Goal: Transaction & Acquisition: Purchase product/service

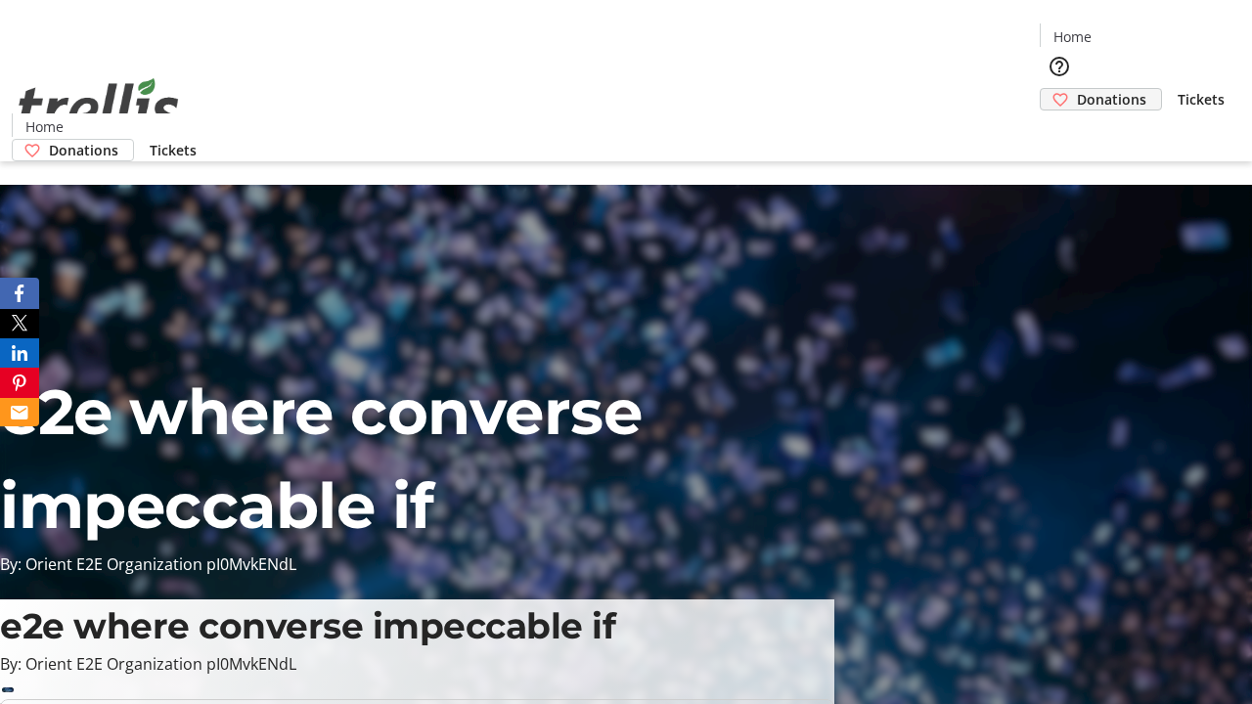
click at [1077, 89] on span "Donations" at bounding box center [1111, 99] width 69 height 21
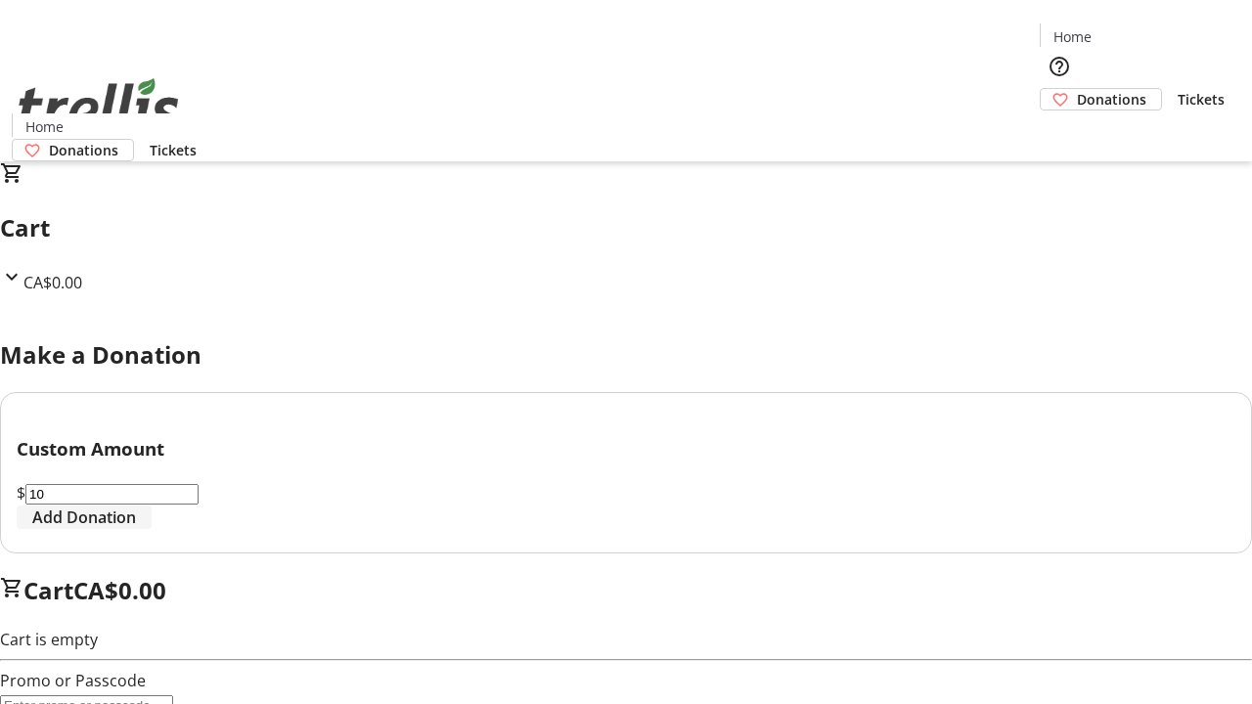
click at [136, 529] on span "Add Donation" at bounding box center [84, 517] width 104 height 23
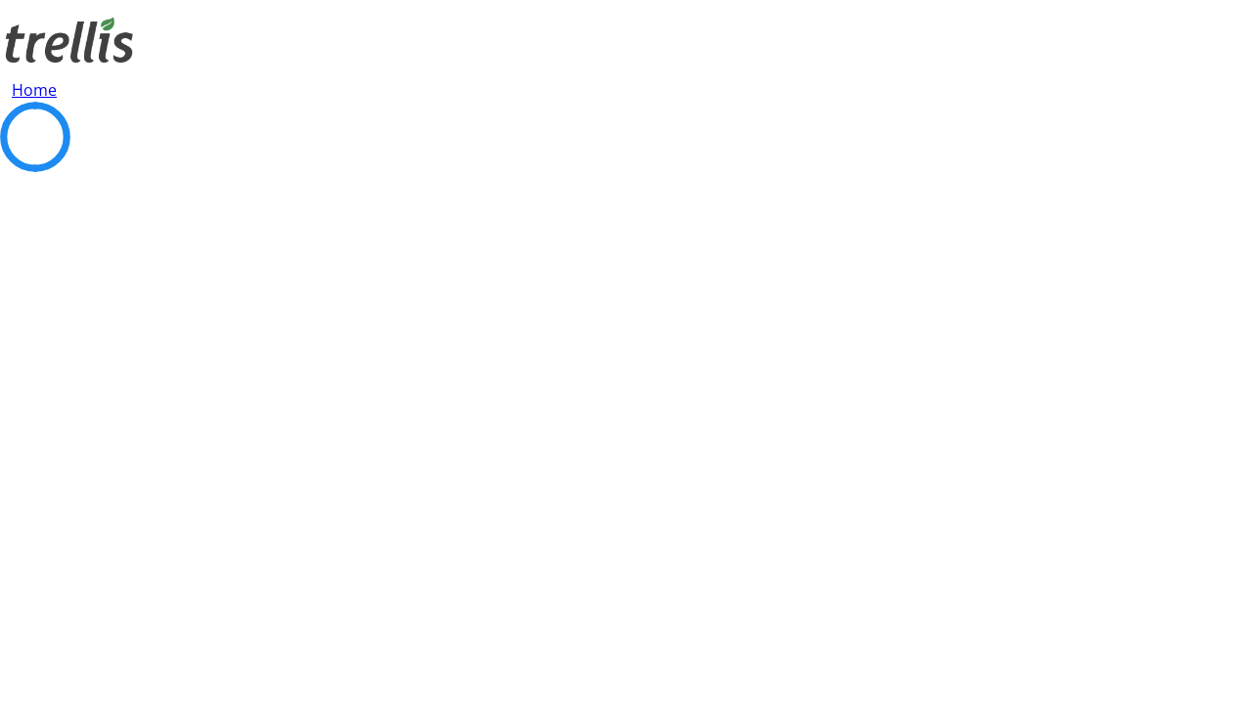
select select "CA"
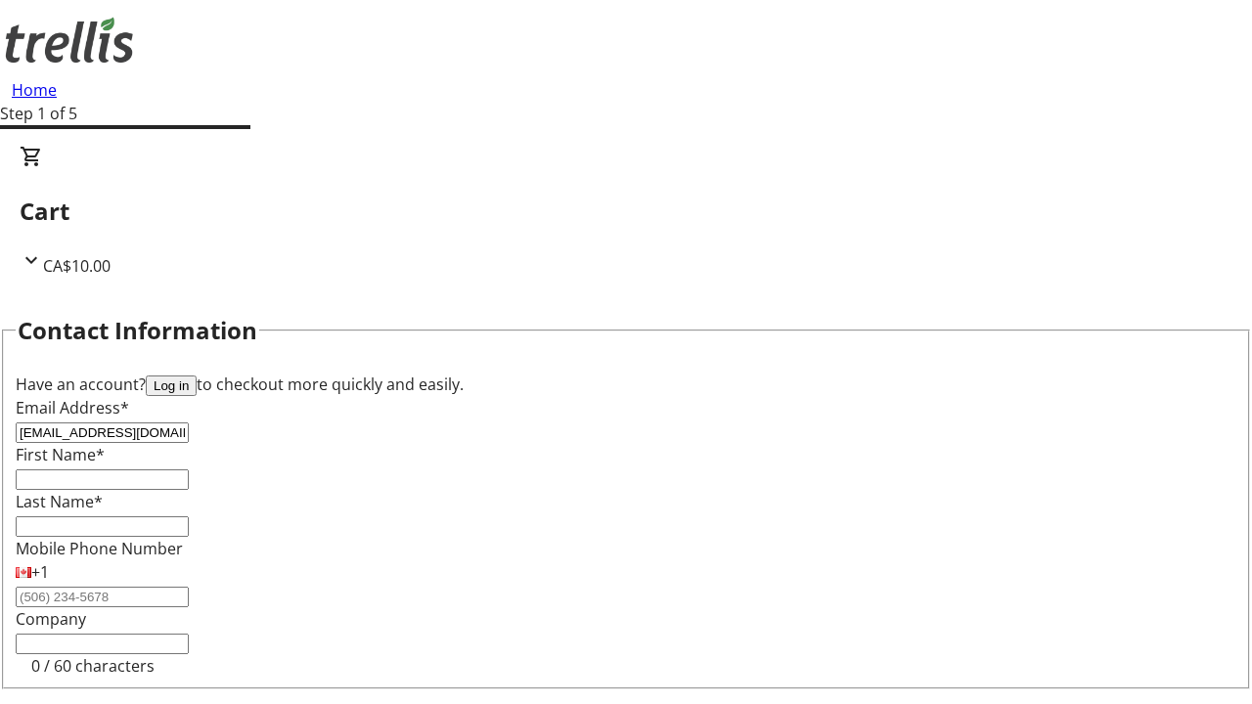
type input "[EMAIL_ADDRESS][DOMAIN_NAME]"
type input "Alden"
type input "Gleichner"
type input "[STREET_ADDRESS][PERSON_NAME]"
type input "Kelowna"
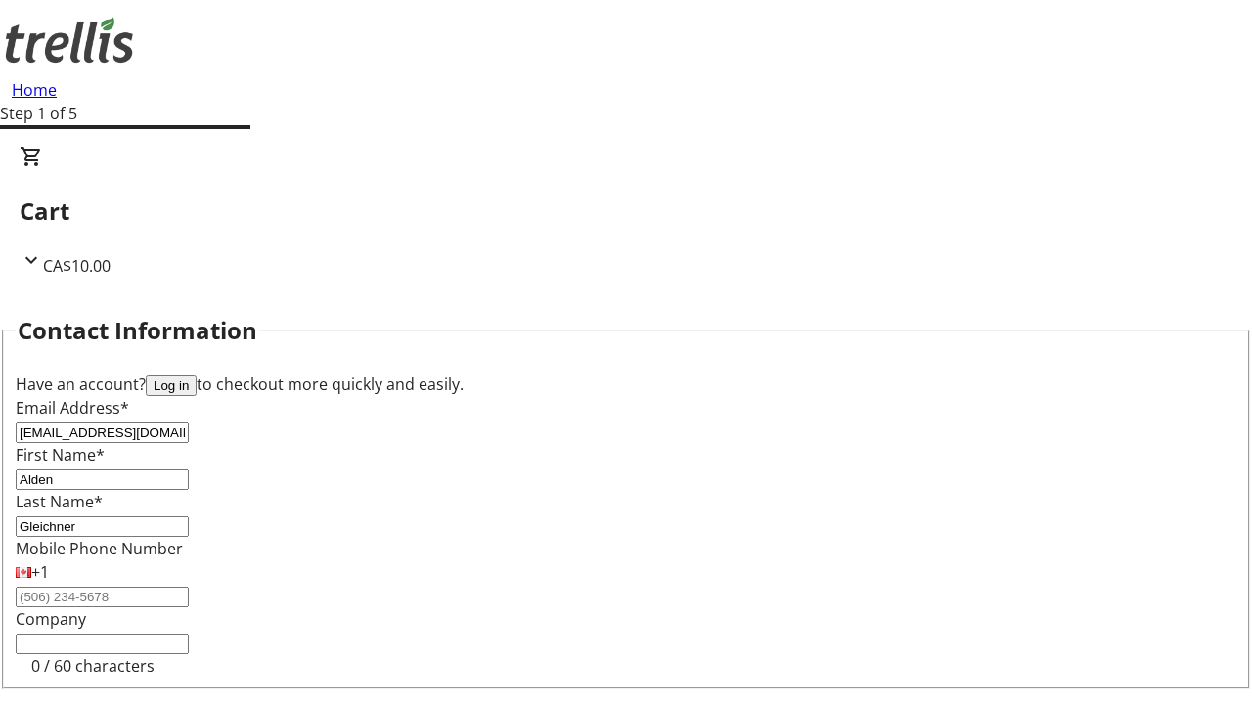
select select "BC"
type input "Kelowna"
type input "V1Y 0C2"
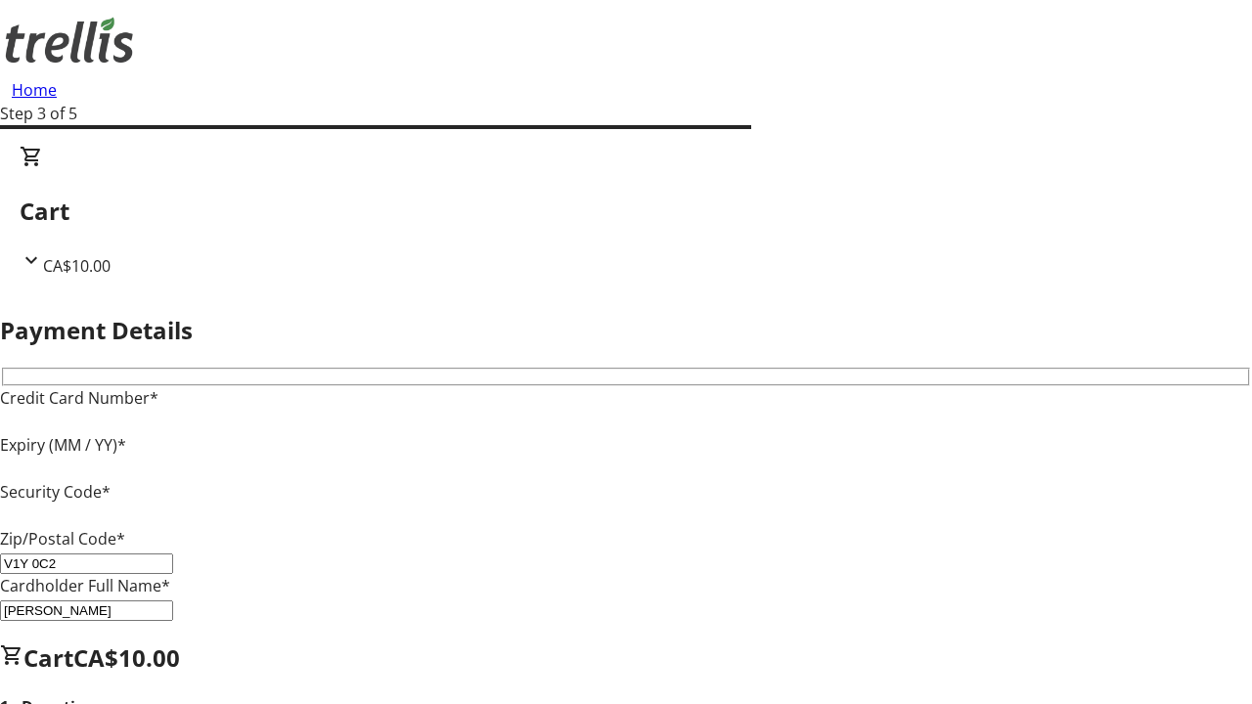
type input "V1Y 0C2"
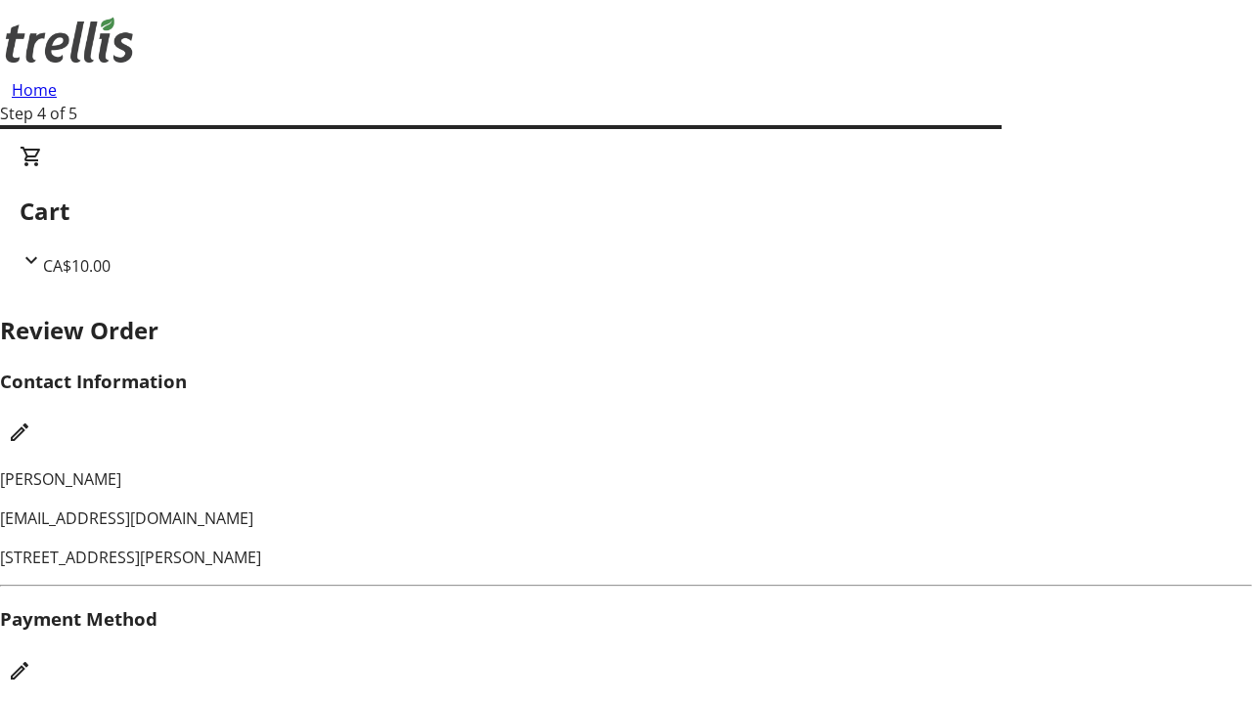
checkbox input "false"
